Goal: Information Seeking & Learning: Learn about a topic

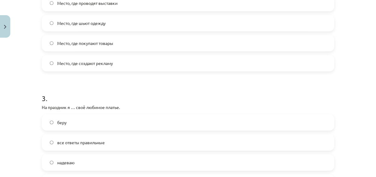
scroll to position [303, 0]
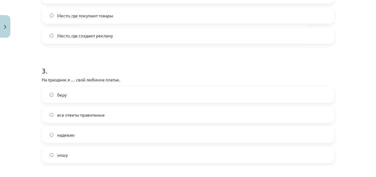
click at [62, 112] on span "все ответы правильные" at bounding box center [81, 114] width 48 height 6
click at [81, 132] on label "надеваю" at bounding box center [187, 134] width 291 height 15
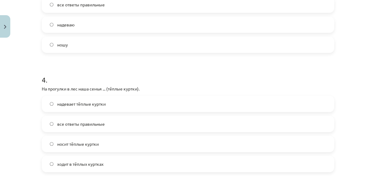
scroll to position [440, 0]
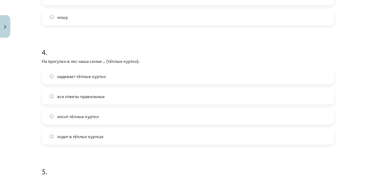
click at [111, 75] on label "надевает тёплые куртки" at bounding box center [187, 75] width 291 height 15
click at [106, 136] on label "ходит в тёплых куртках" at bounding box center [187, 135] width 291 height 15
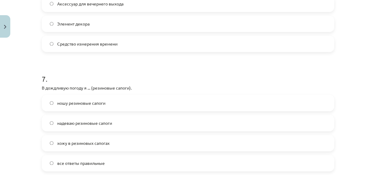
scroll to position [798, 0]
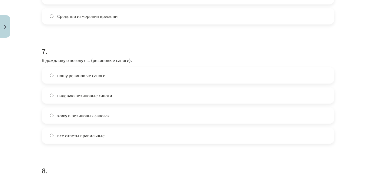
click at [124, 90] on label "надеваю резиновые сапоги" at bounding box center [187, 94] width 291 height 15
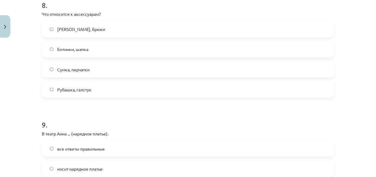
scroll to position [1046, 0]
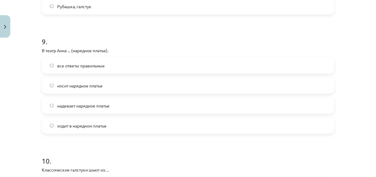
click at [89, 125] on span "ходит в нарядном платье" at bounding box center [81, 125] width 49 height 6
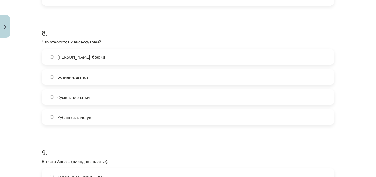
scroll to position [826, 0]
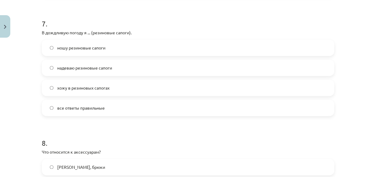
click at [101, 110] on label "все ответы правильные" at bounding box center [187, 107] width 291 height 15
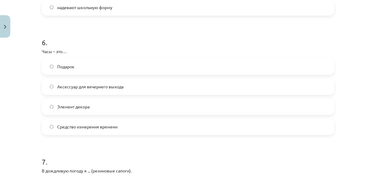
scroll to position [578, 0]
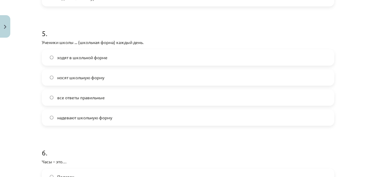
click at [103, 121] on label "надевают школьную форму" at bounding box center [187, 117] width 291 height 15
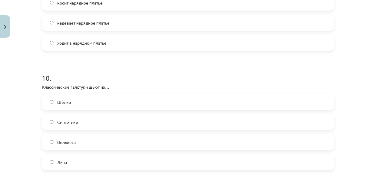
scroll to position [1184, 0]
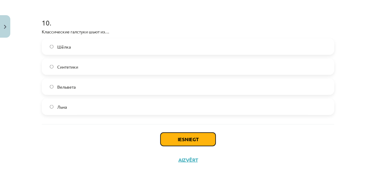
click at [193, 138] on button "Iesniegt" at bounding box center [187, 138] width 55 height 13
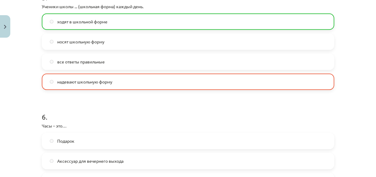
scroll to position [586, 0]
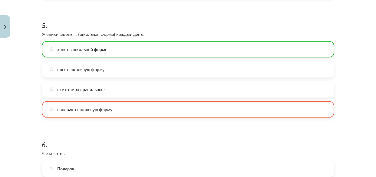
click at [117, 112] on label "надевают школьную форму" at bounding box center [187, 108] width 291 height 15
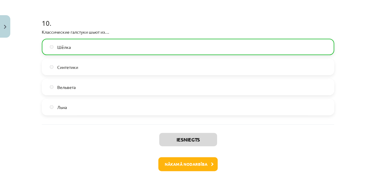
scroll to position [1211, 0]
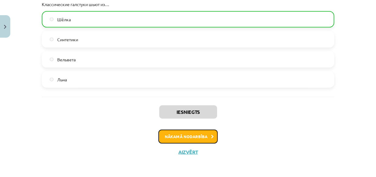
click at [201, 135] on button "Nākamā nodarbība" at bounding box center [187, 136] width 59 height 14
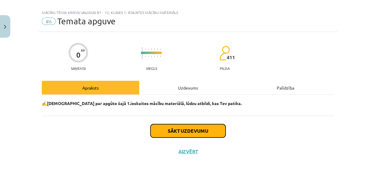
click at [192, 128] on button "Sākt uzdevumu" at bounding box center [187, 130] width 75 height 13
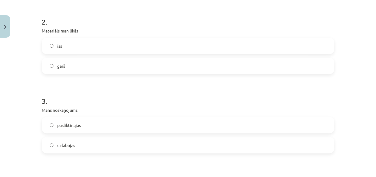
scroll to position [248, 0]
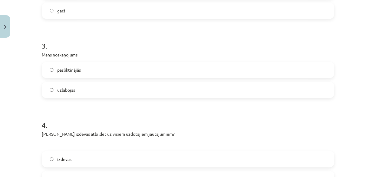
click at [66, 69] on span "pasliktinājās" at bounding box center [69, 70] width 24 height 6
click at [64, 91] on span "uzlabojās" at bounding box center [66, 90] width 18 height 6
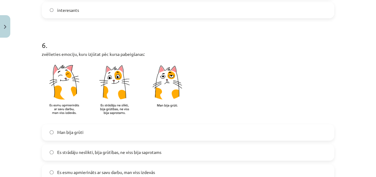
scroll to position [569, 0]
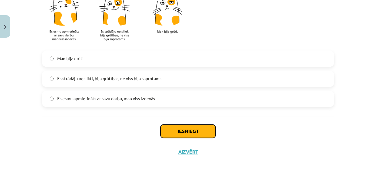
click at [198, 134] on button "Iesniegt" at bounding box center [187, 130] width 55 height 13
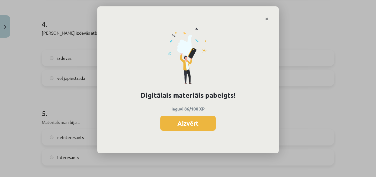
scroll to position [239, 0]
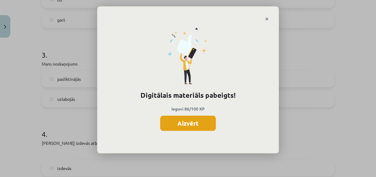
click at [195, 125] on button "Aizvērt" at bounding box center [188, 122] width 56 height 15
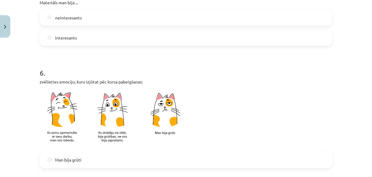
scroll to position [569, 0]
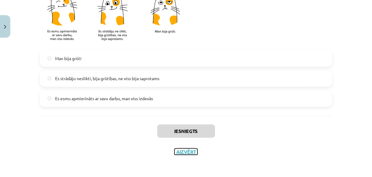
click at [188, 150] on button "Aizvērt" at bounding box center [185, 151] width 23 height 6
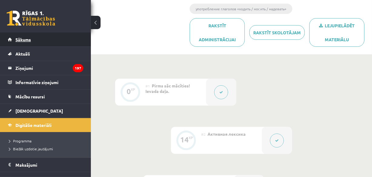
click at [29, 37] on span "Sākums" at bounding box center [22, 39] width 15 height 5
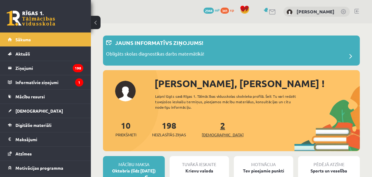
click at [213, 127] on link "2 Ieskaites" at bounding box center [223, 129] width 42 height 18
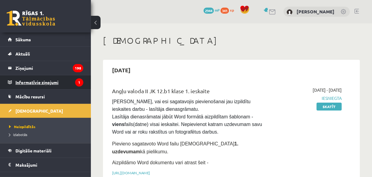
click at [43, 81] on legend "Informatīvie ziņojumi 1" at bounding box center [49, 82] width 68 height 14
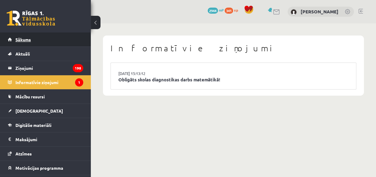
click at [22, 35] on link "Sākums" at bounding box center [45, 39] width 75 height 14
